Goal: Information Seeking & Learning: Learn about a topic

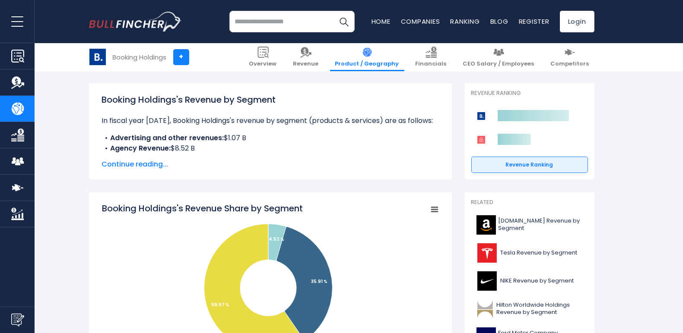
scroll to position [109, 0]
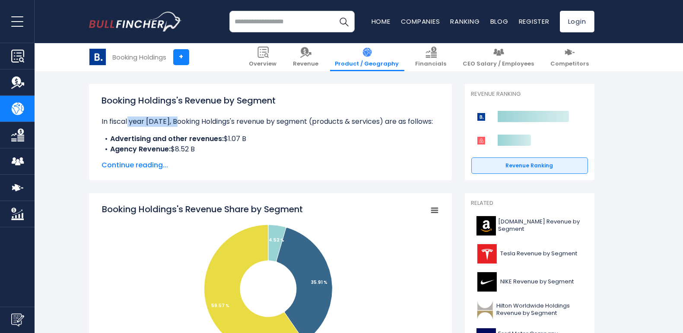
drag, startPoint x: 126, startPoint y: 118, endPoint x: 175, endPoint y: 117, distance: 49.7
click at [175, 117] on p "In fiscal year [DATE], Booking Holdings's revenue by segment (products & servic…" at bounding box center [270, 122] width 337 height 10
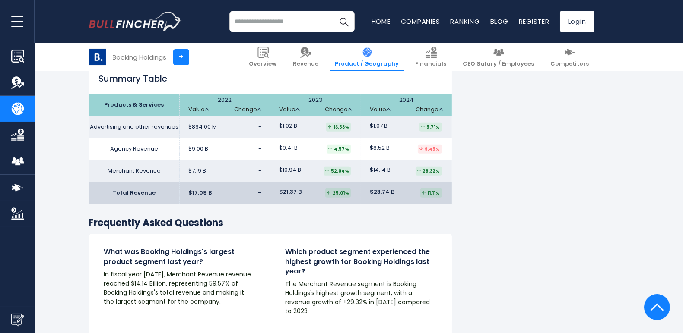
scroll to position [1355, 0]
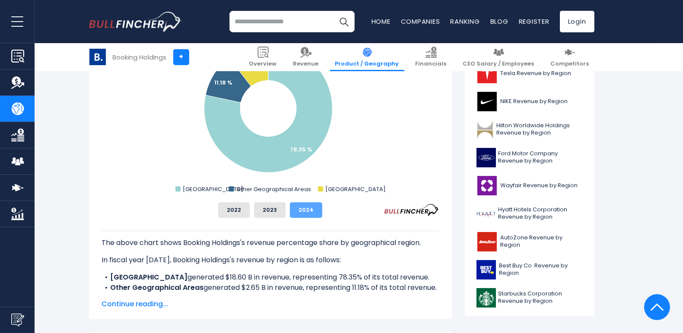
scroll to position [282, 0]
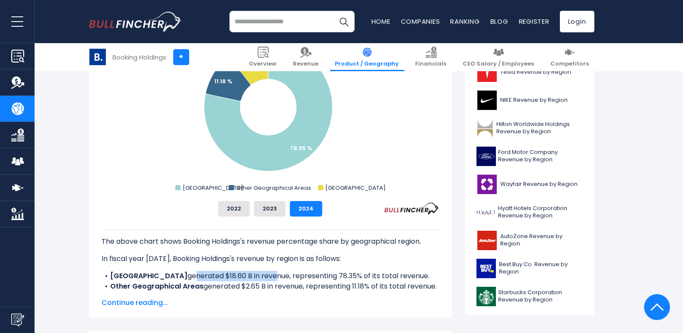
drag, startPoint x: 163, startPoint y: 277, endPoint x: 252, endPoint y: 279, distance: 89.0
click at [252, 279] on li "NETHERLANDS generated $18.60 B in revenue, representing 78.35% of its total rev…" at bounding box center [270, 276] width 337 height 10
click at [206, 294] on div "The above chart shows Booking Holdings's revenue percentage share by geographic…" at bounding box center [270, 263] width 337 height 92
click at [151, 299] on span "Continue reading..." at bounding box center [270, 303] width 337 height 10
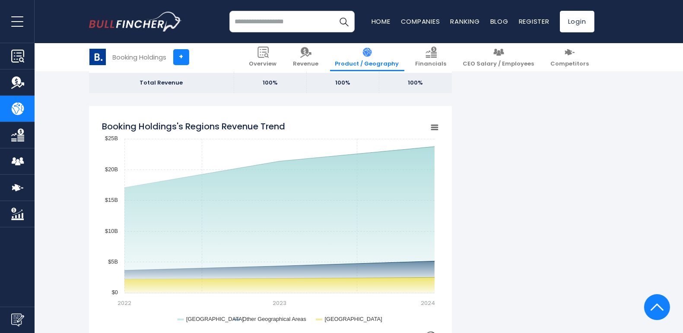
scroll to position [702, 0]
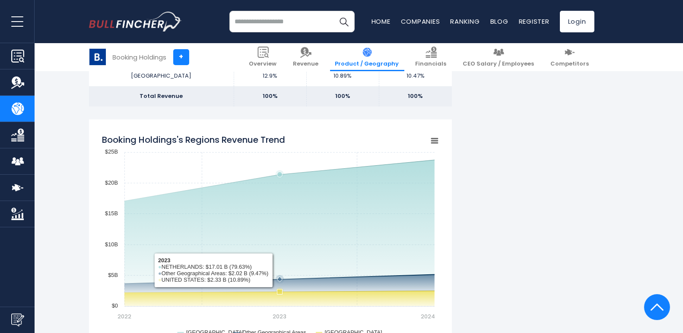
click at [280, 286] on rect "Booking Holdings's Regions Revenue Trend" at bounding box center [270, 238] width 337 height 216
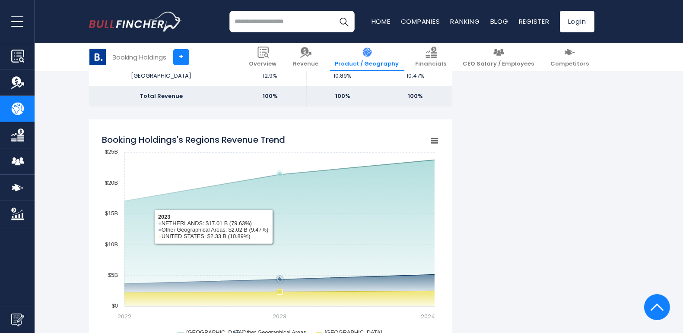
click at [295, 159] on rect "Booking Holdings's Regions Revenue Trend" at bounding box center [270, 238] width 337 height 216
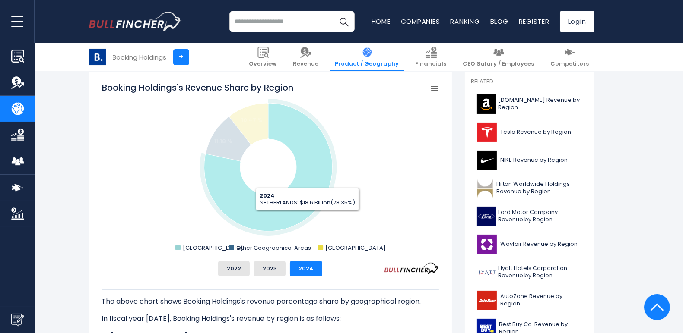
scroll to position [221, 0]
